Goal: Task Accomplishment & Management: Manage account settings

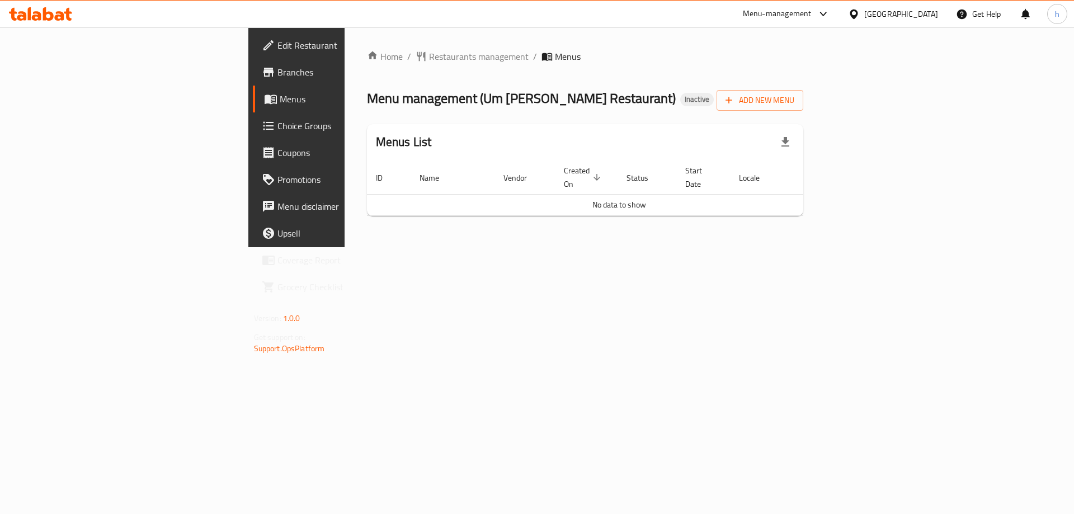
click at [280, 100] on span "Menus" at bounding box center [349, 98] width 139 height 13
click at [419, 236] on div "Home / Restaurants management / Menus Menu management ( Um Mustafa Seafood Rest…" at bounding box center [584, 137] width 481 height 220
click at [794, 94] on span "Add New Menu" at bounding box center [759, 100] width 69 height 14
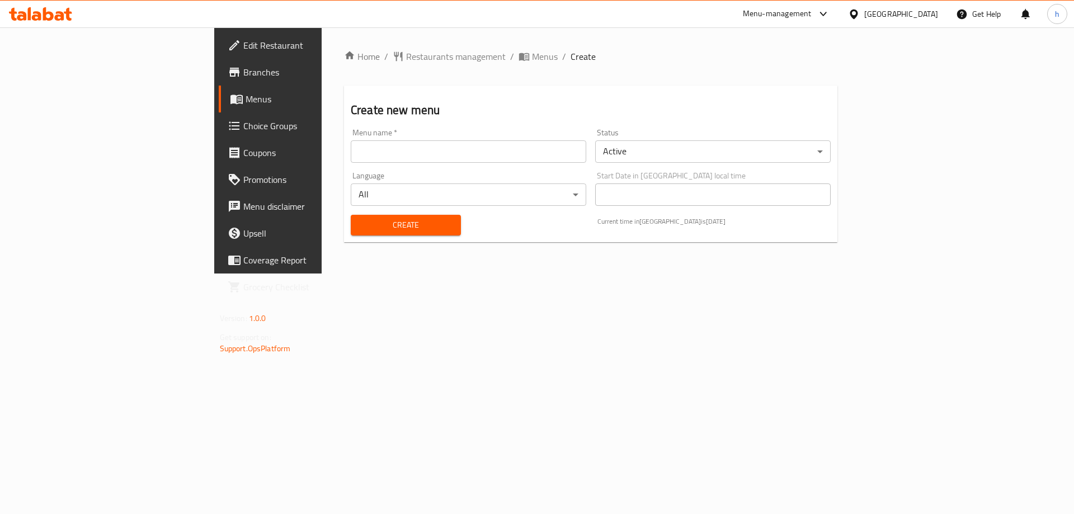
click at [420, 157] on input "text" at bounding box center [468, 151] width 235 height 22
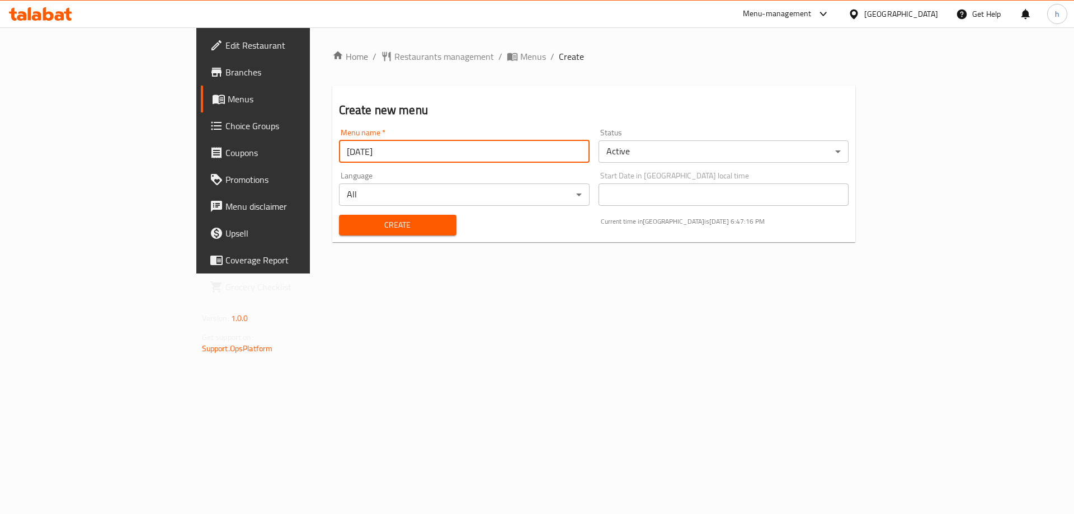
type input "[DATE]"
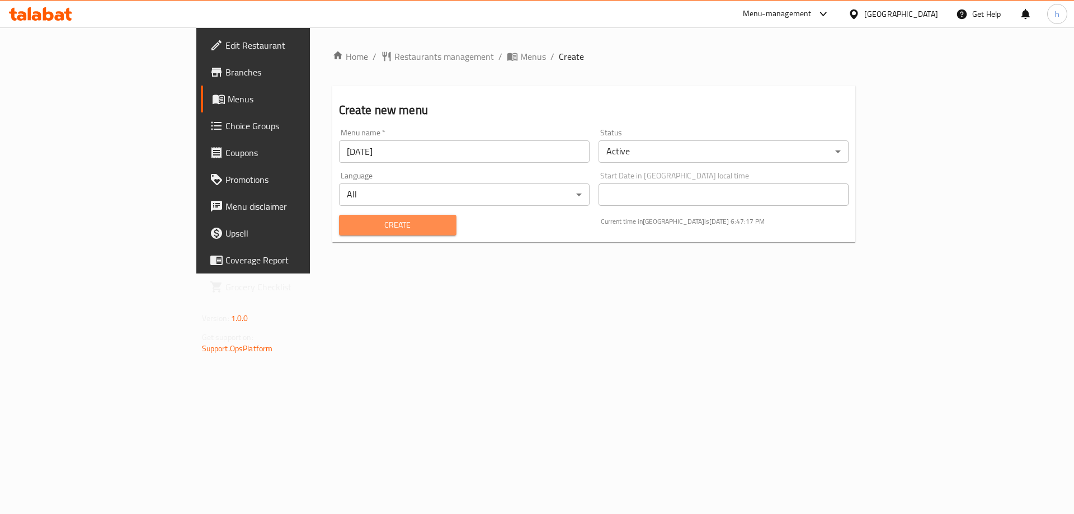
click at [348, 219] on span "Create" at bounding box center [398, 225] width 100 height 14
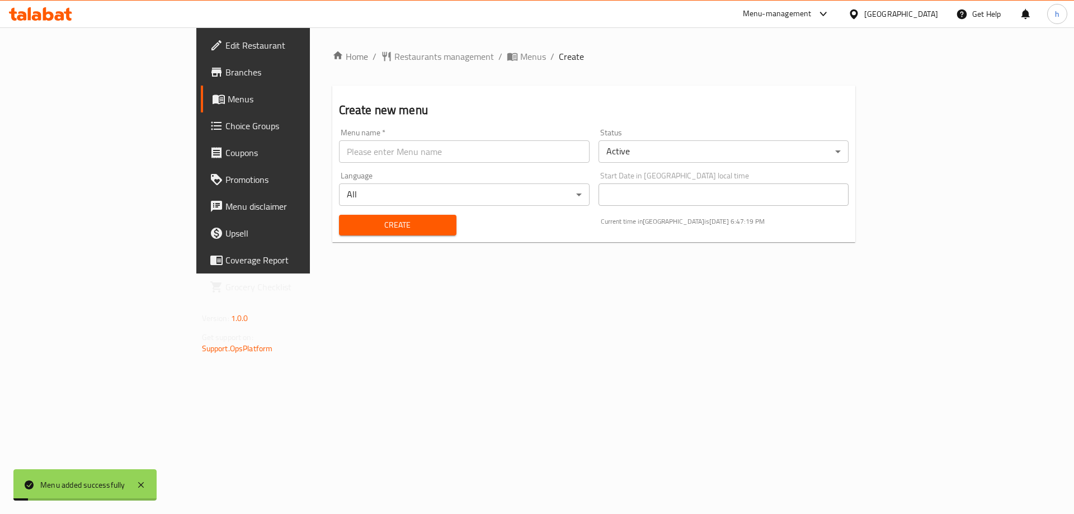
click at [228, 105] on span "Menus" at bounding box center [297, 98] width 139 height 13
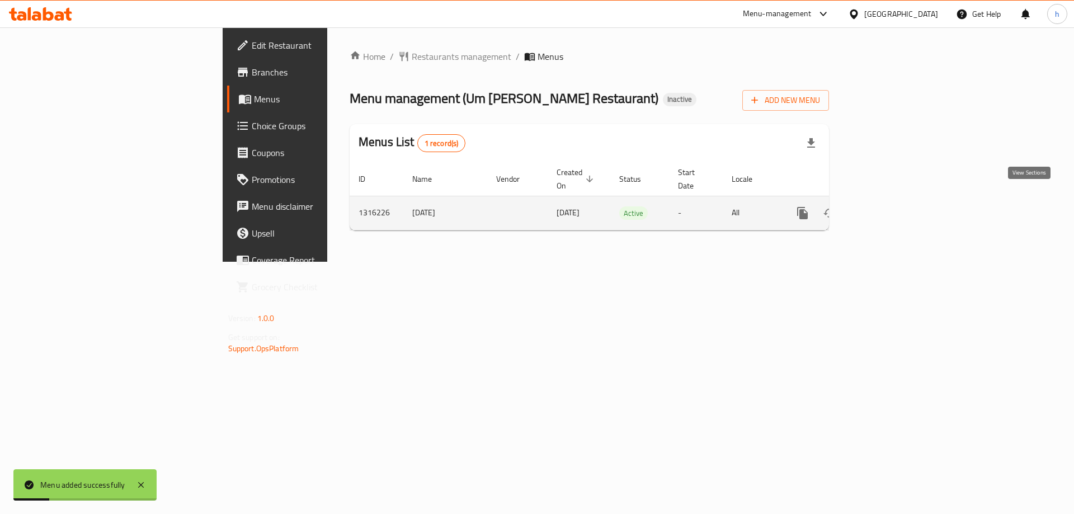
click at [888, 208] on icon "enhanced table" at bounding box center [883, 213] width 10 height 10
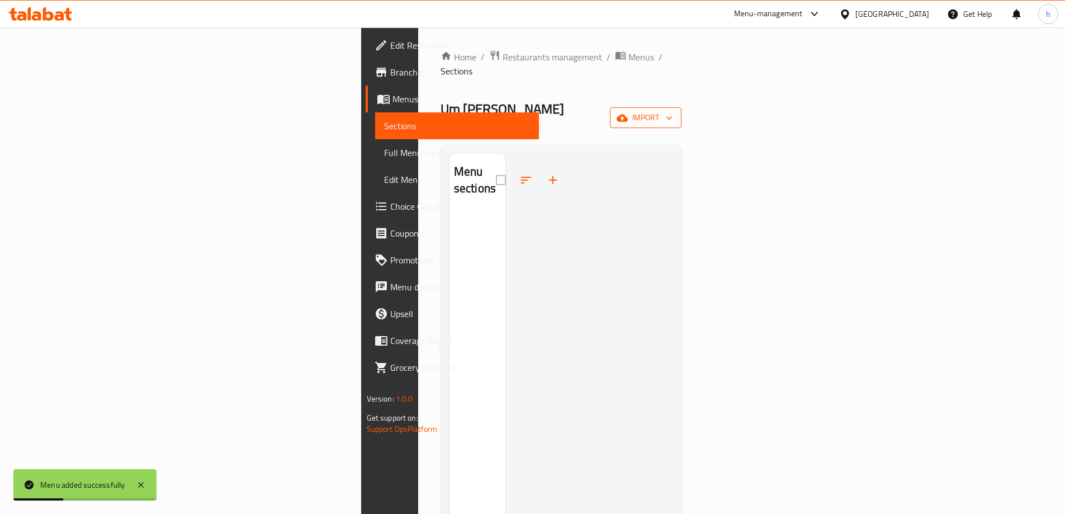
click at [673, 111] on span "import" at bounding box center [646, 118] width 54 height 14
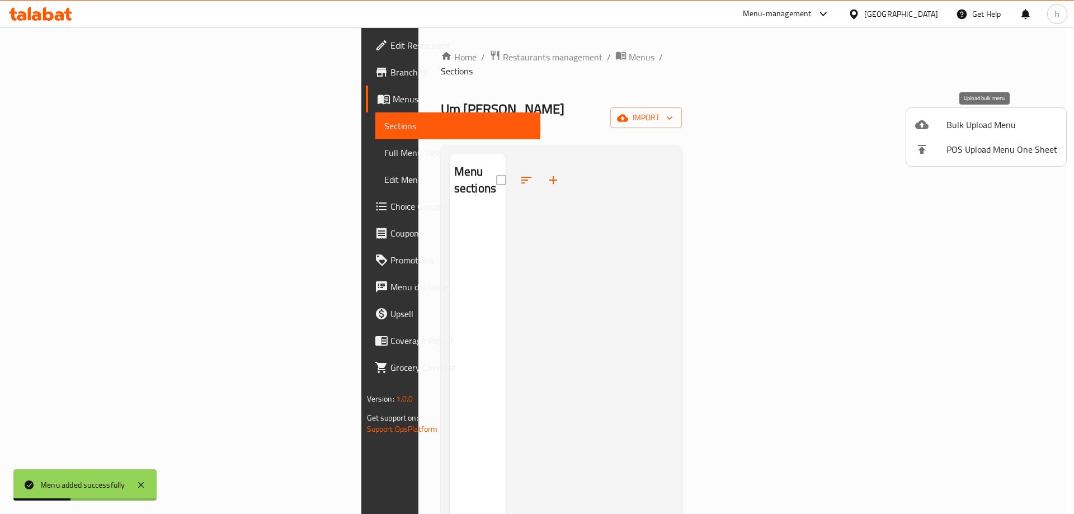
click at [959, 125] on span "Bulk Upload Menu" at bounding box center [1001, 124] width 111 height 13
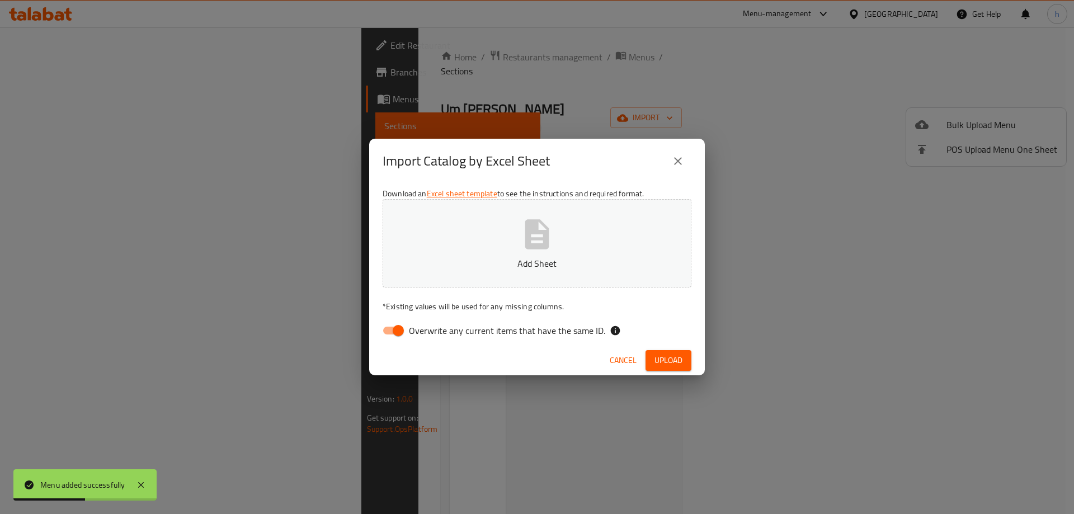
click at [399, 330] on input "Overwrite any current items that have the same ID." at bounding box center [398, 330] width 64 height 21
checkbox input "false"
click at [663, 352] on button "Upload" at bounding box center [668, 360] width 46 height 21
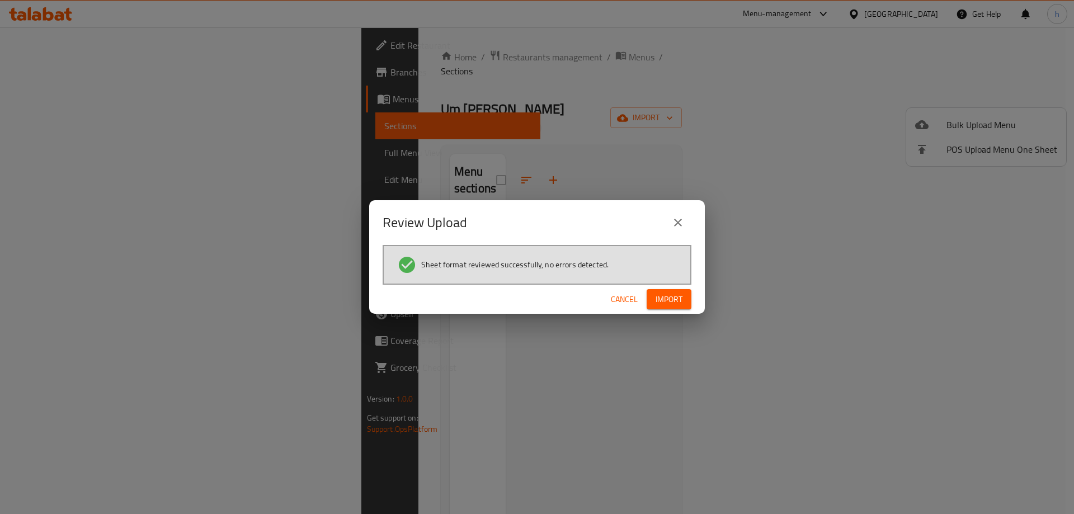
click at [682, 304] on span "Import" at bounding box center [668, 299] width 27 height 14
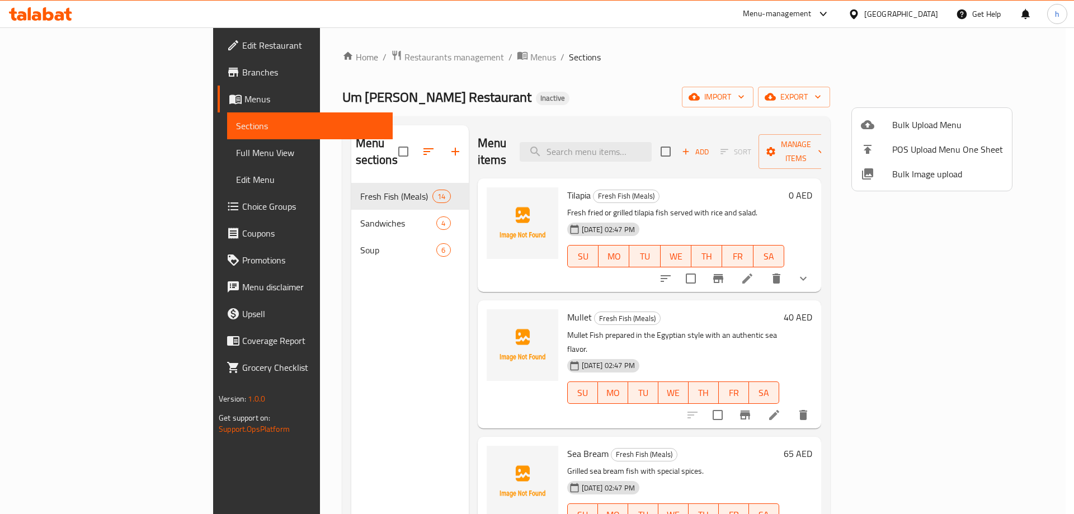
click at [786, 83] on div at bounding box center [537, 257] width 1074 height 514
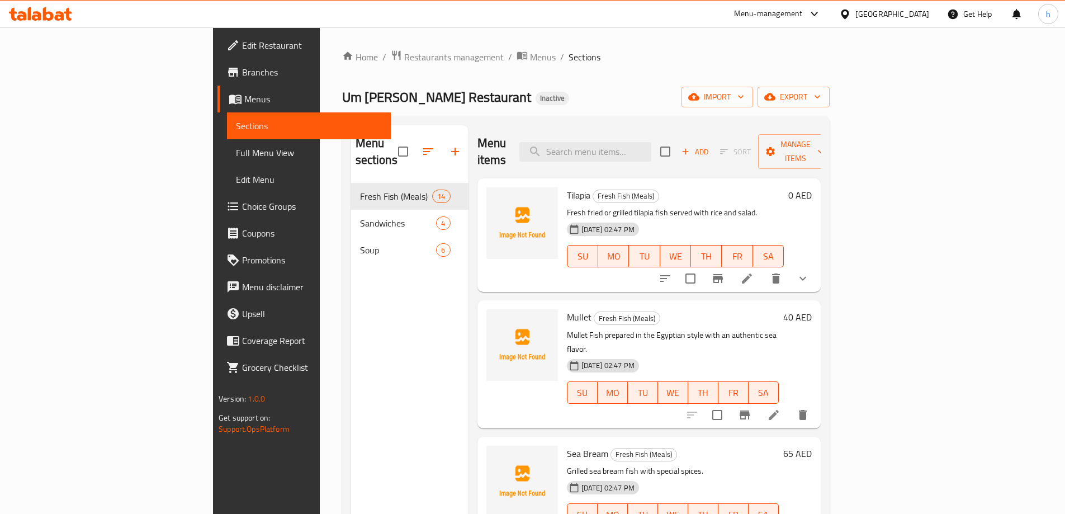
click at [236, 156] on span "Full Menu View" at bounding box center [309, 152] width 146 height 13
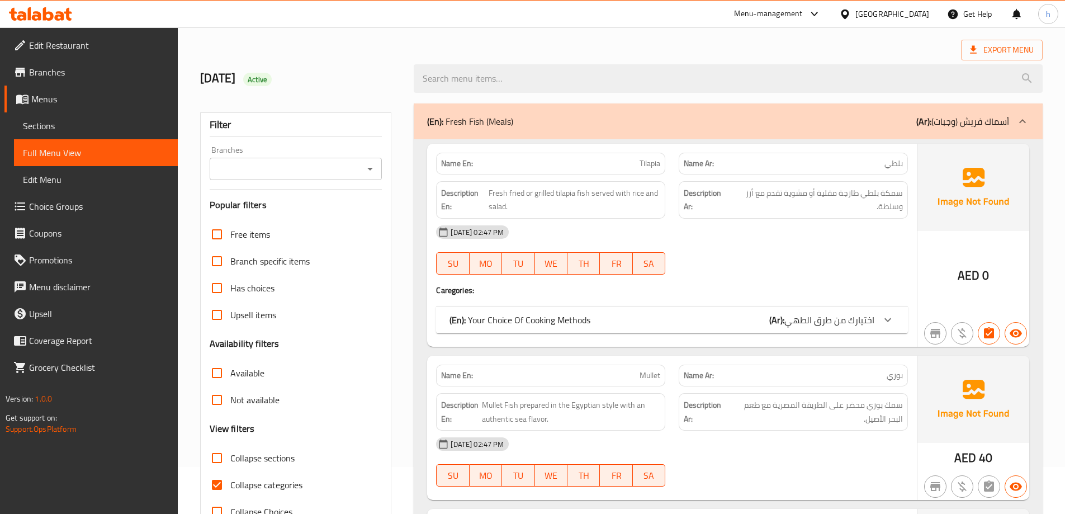
scroll to position [224, 0]
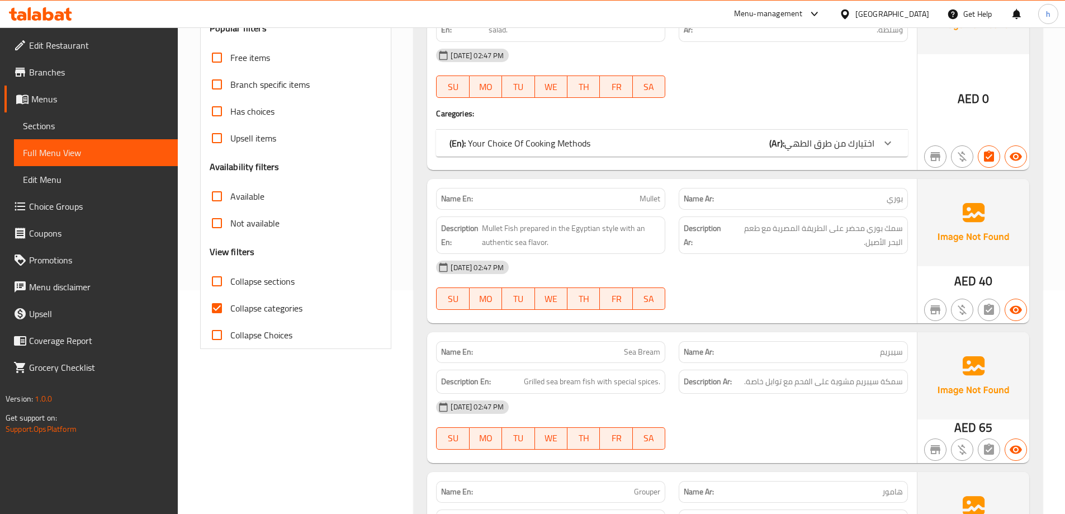
click at [216, 314] on input "Collapse categories" at bounding box center [217, 308] width 27 height 27
checkbox input "false"
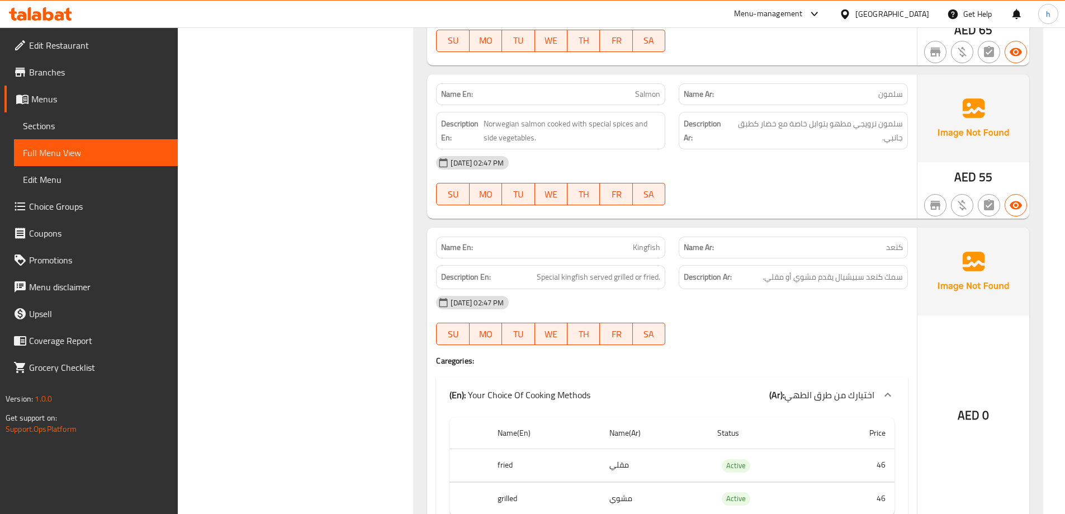
scroll to position [1622, 0]
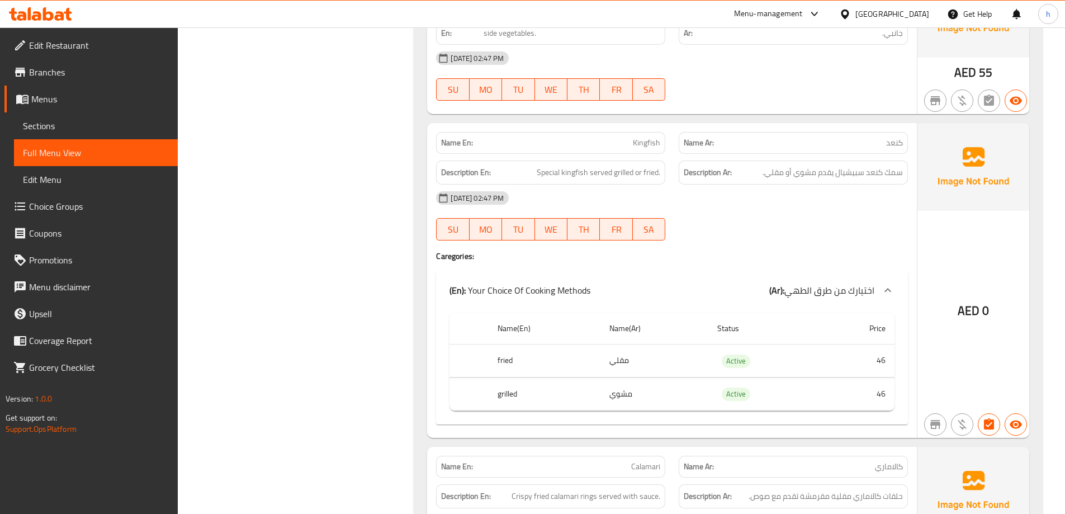
click at [63, 125] on span "Sections" at bounding box center [96, 125] width 146 height 13
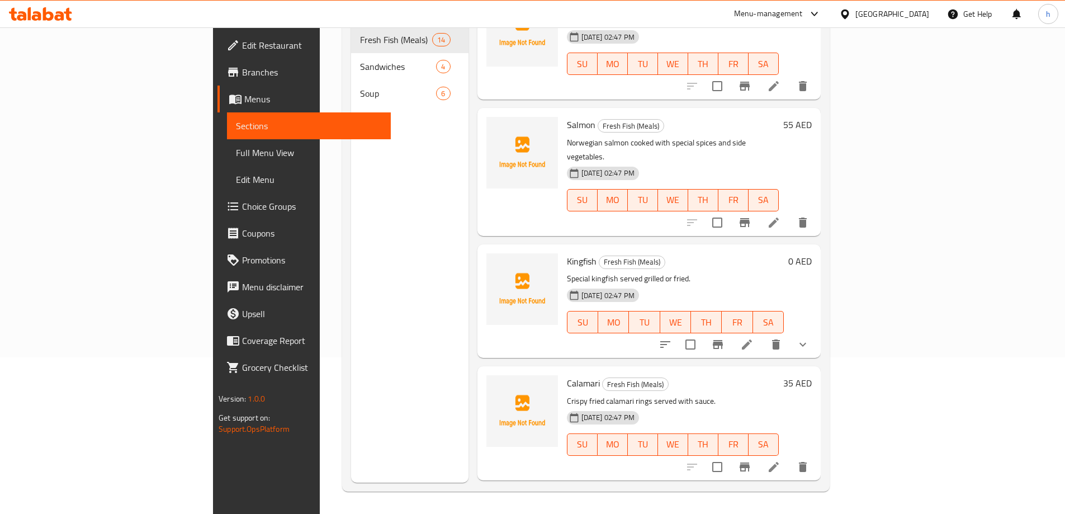
scroll to position [783, 0]
click at [752, 339] on icon at bounding box center [747, 344] width 10 height 10
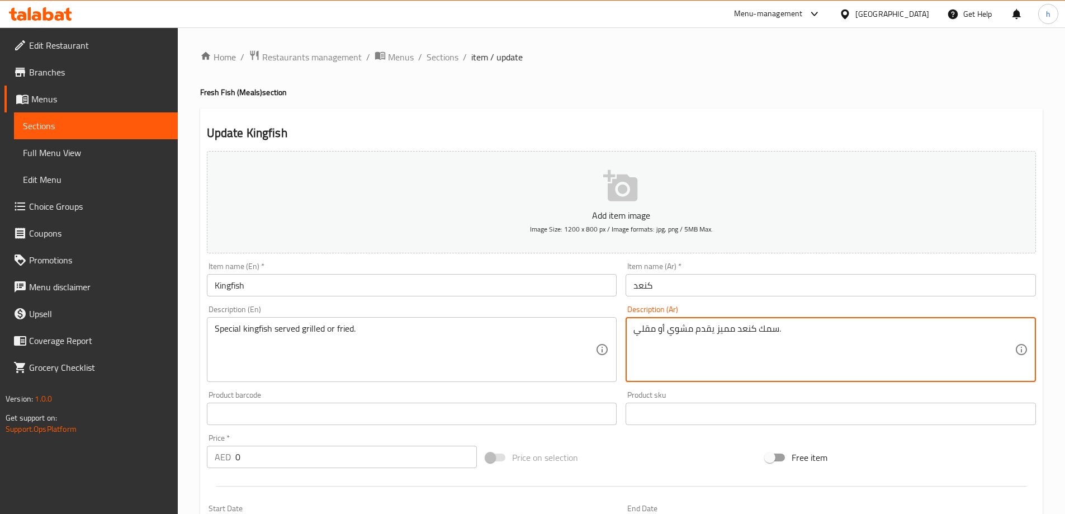
type textarea "سمك كنعد مميز يقدم مشوي أو مقلي."
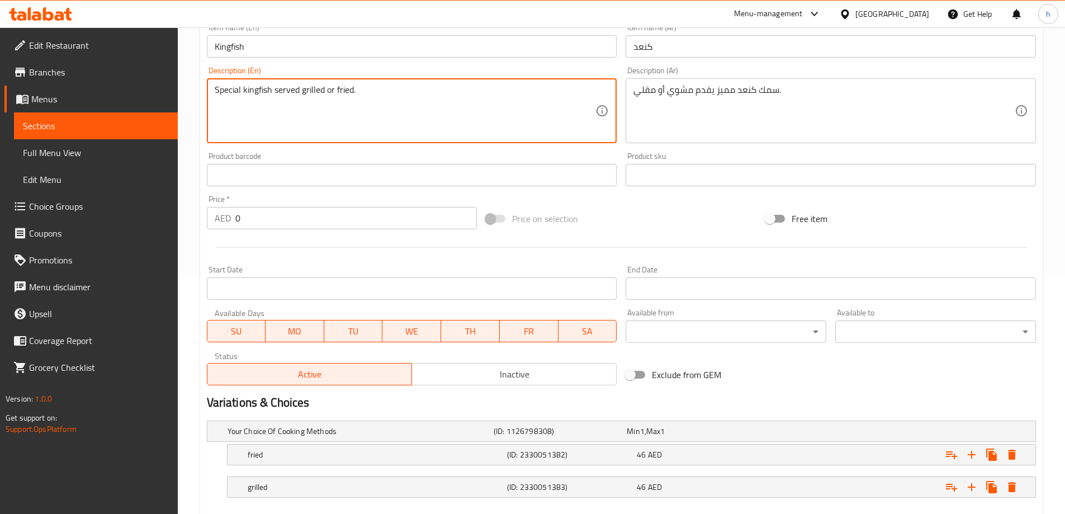
scroll to position [301, 0]
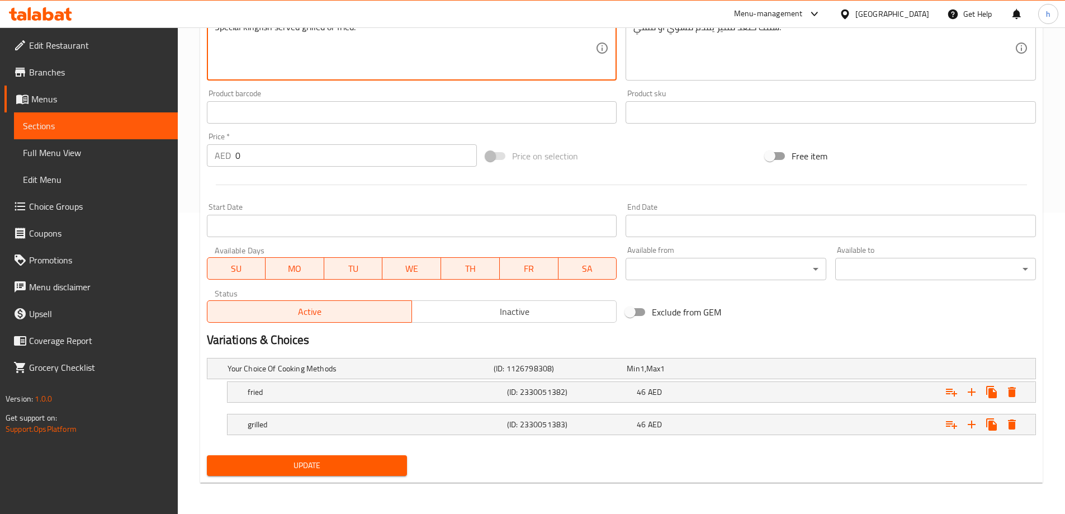
click at [312, 461] on span "Update" at bounding box center [307, 466] width 183 height 14
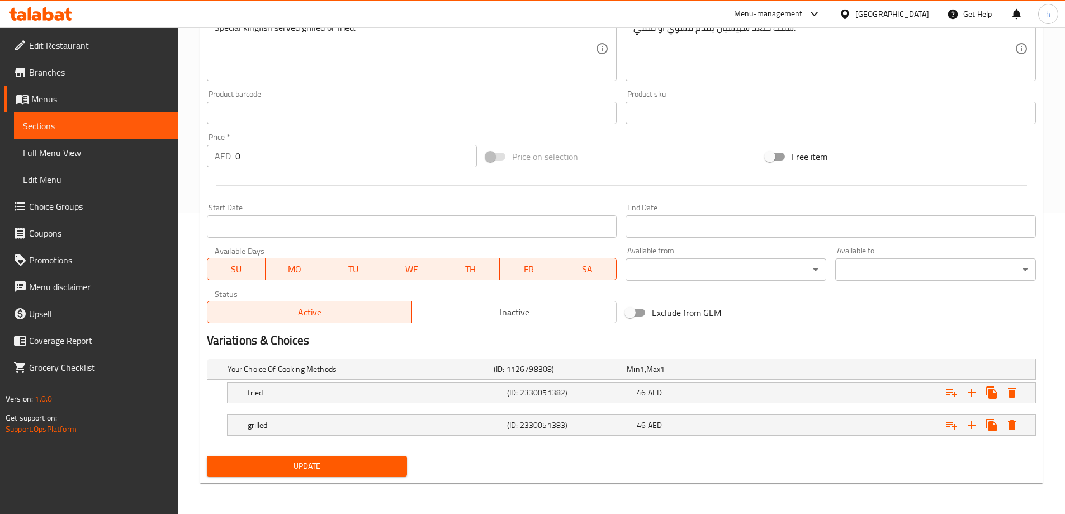
scroll to position [301, 0]
click at [45, 157] on span "Full Menu View" at bounding box center [96, 152] width 146 height 13
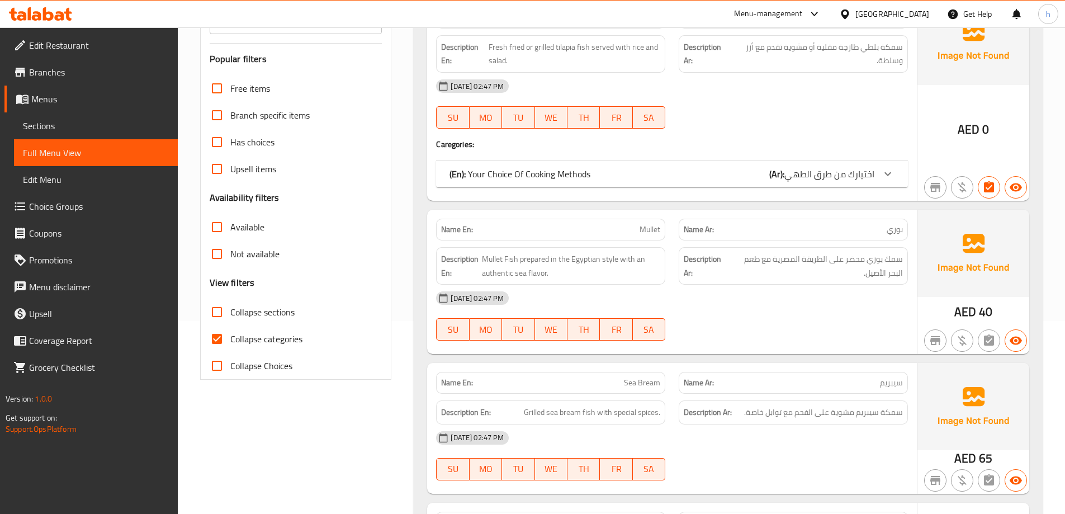
scroll to position [297, 0]
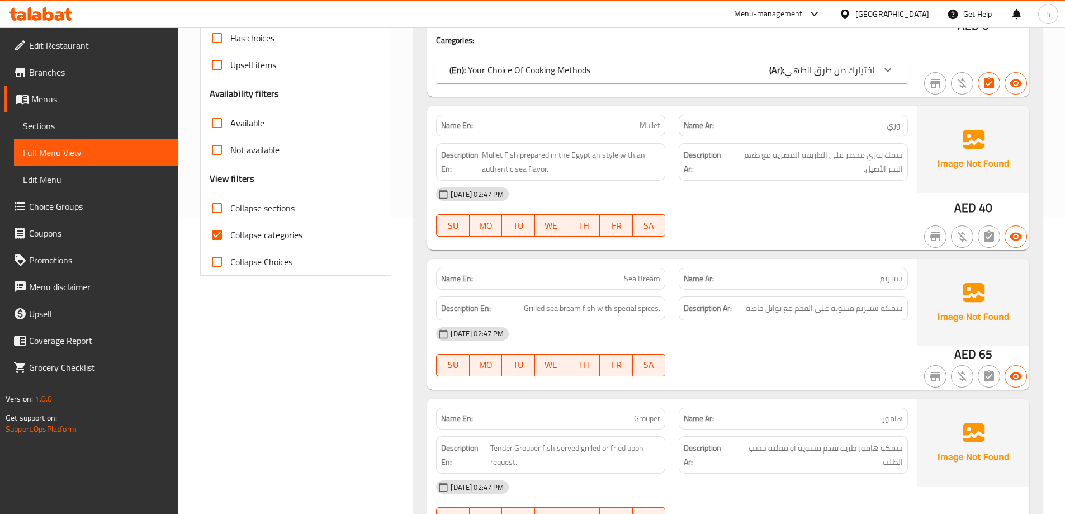
click at [226, 229] on input "Collapse categories" at bounding box center [217, 234] width 27 height 27
checkbox input "false"
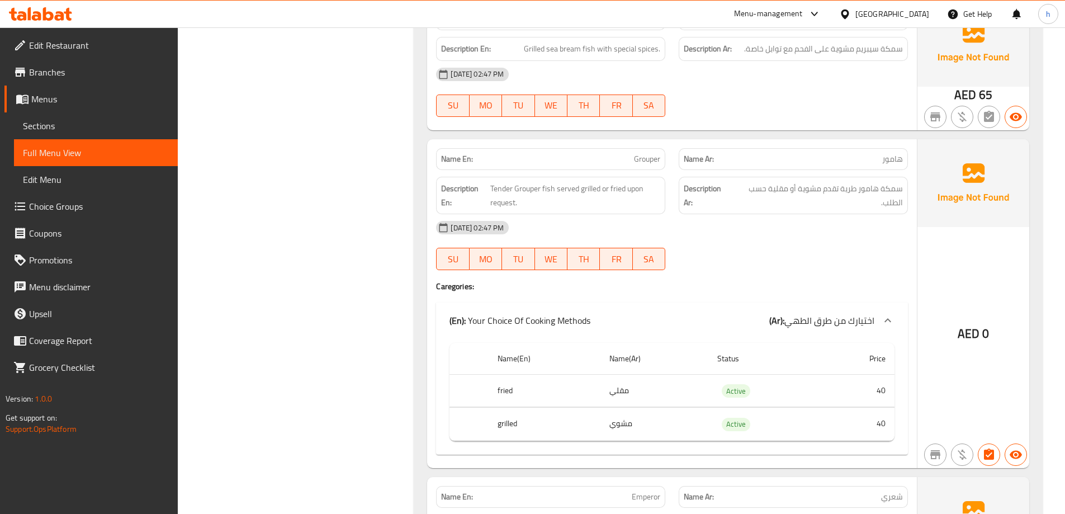
scroll to position [0, 0]
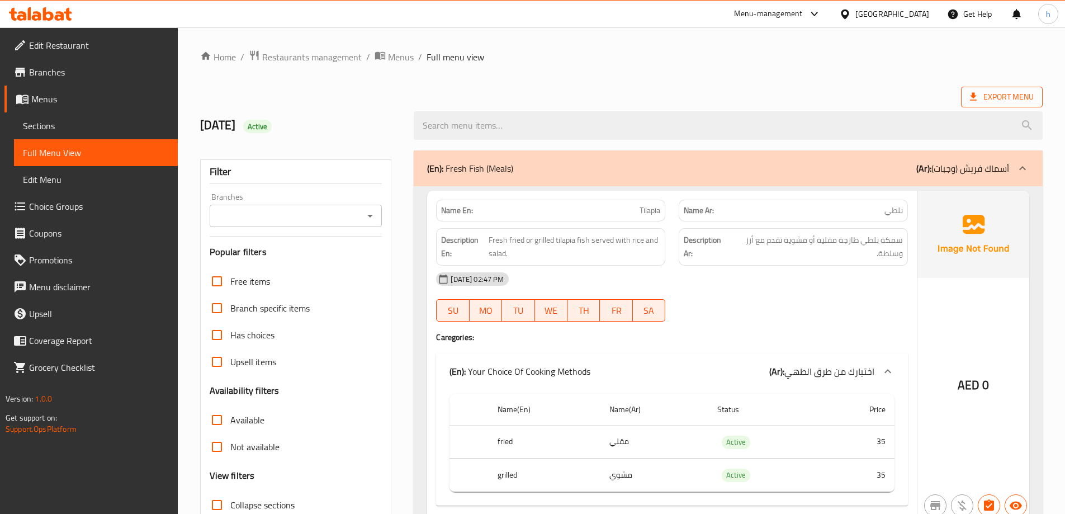
click at [1004, 104] on span "Export Menu" at bounding box center [1002, 97] width 82 height 21
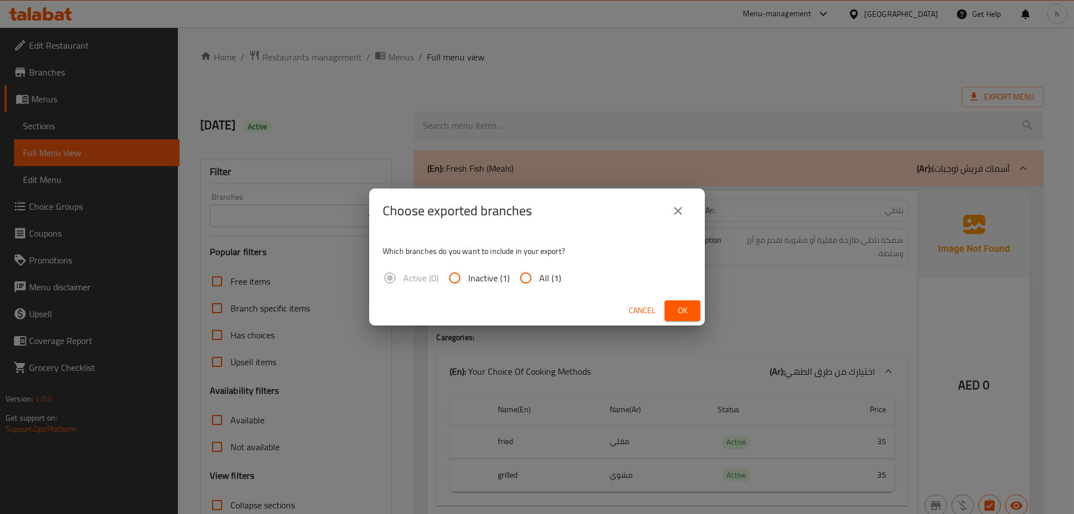
click at [542, 278] on span "All (1)" at bounding box center [550, 277] width 22 height 13
click at [539, 278] on input "All (1)" at bounding box center [525, 277] width 27 height 27
radio input "true"
click at [675, 308] on span "Ok" at bounding box center [682, 311] width 18 height 14
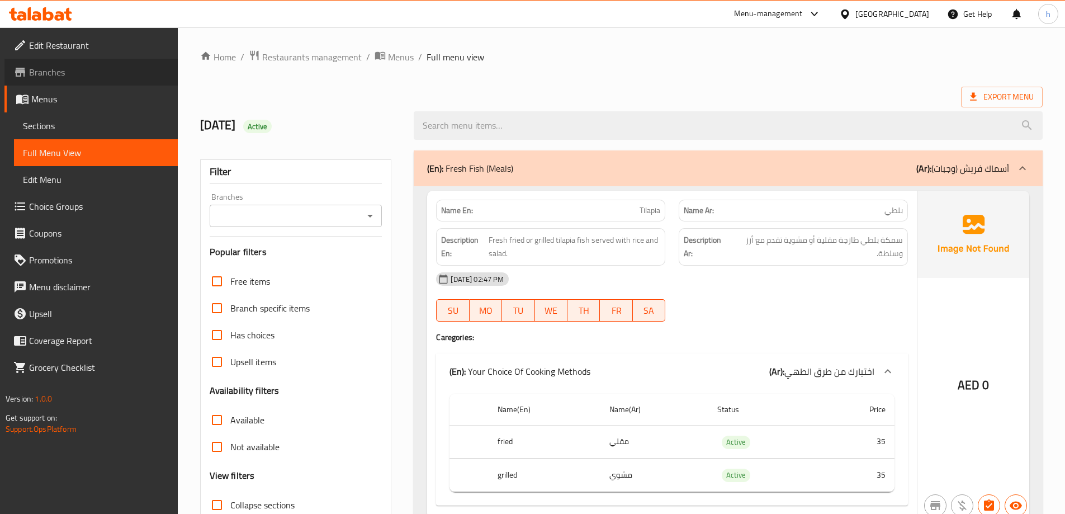
click at [41, 75] on span "Branches" at bounding box center [99, 71] width 140 height 13
